Goal: Share content

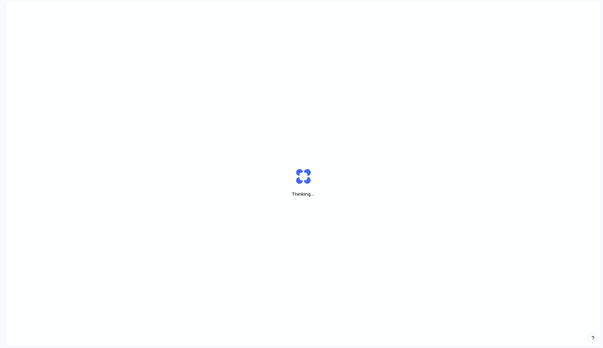
click at [75, 158] on div "Thinking ..." at bounding box center [303, 182] width 595 height 365
click at [302, 174] on div at bounding box center [302, 174] width 0 height 0
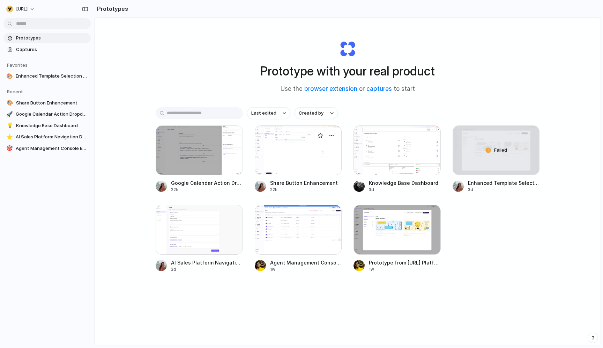
click at [289, 162] on div at bounding box center [298, 150] width 87 height 50
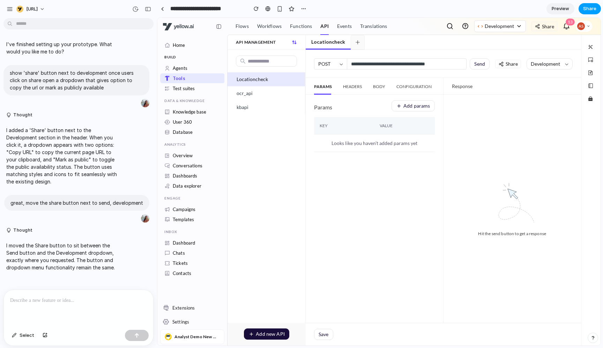
click at [588, 8] on span "Share" at bounding box center [589, 8] width 13 height 7
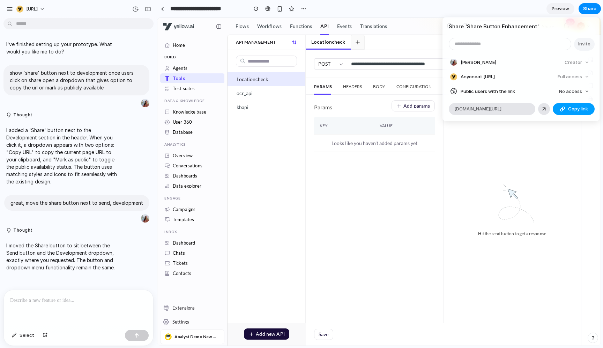
click at [574, 108] on span "Copy link" at bounding box center [578, 108] width 20 height 7
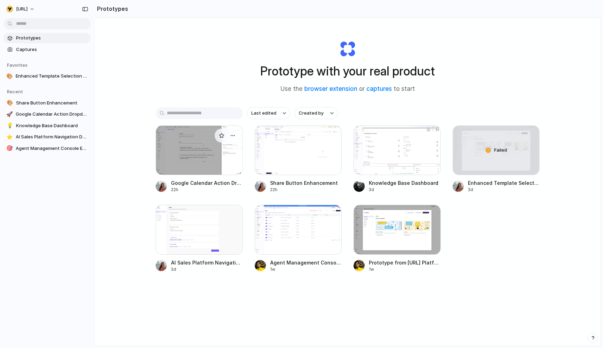
click at [204, 145] on div at bounding box center [199, 150] width 87 height 50
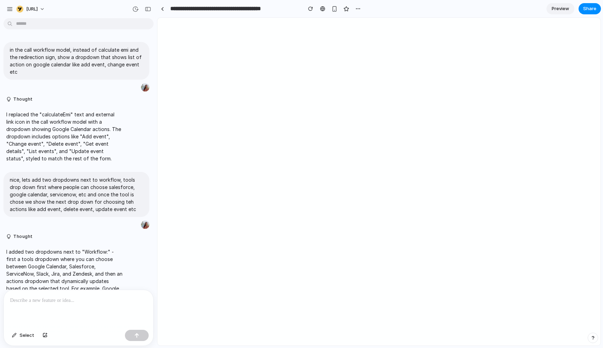
scroll to position [167, 0]
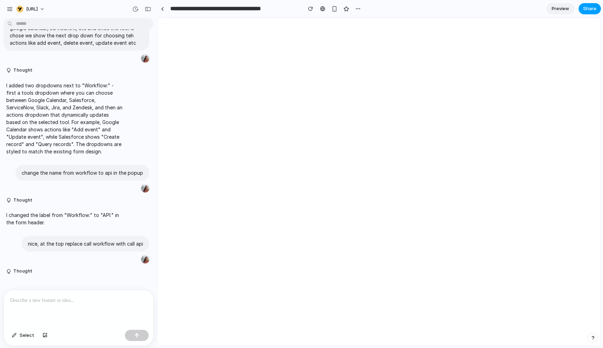
click at [590, 10] on span "Share" at bounding box center [589, 8] width 13 height 7
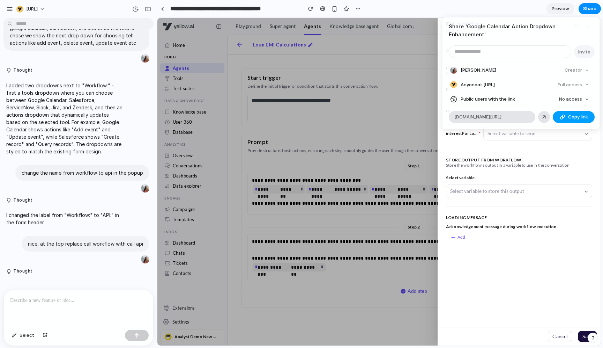
click at [575, 113] on span "Copy link" at bounding box center [578, 116] width 20 height 7
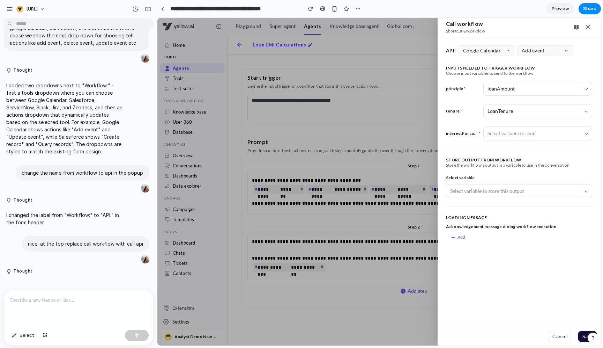
click at [458, 0] on div "Share ' Google Calendar Action Dropdown Enhancement ' Invite Apoorva Shrivastav…" at bounding box center [301, 174] width 603 height 348
